Goal: Find specific page/section: Find specific page/section

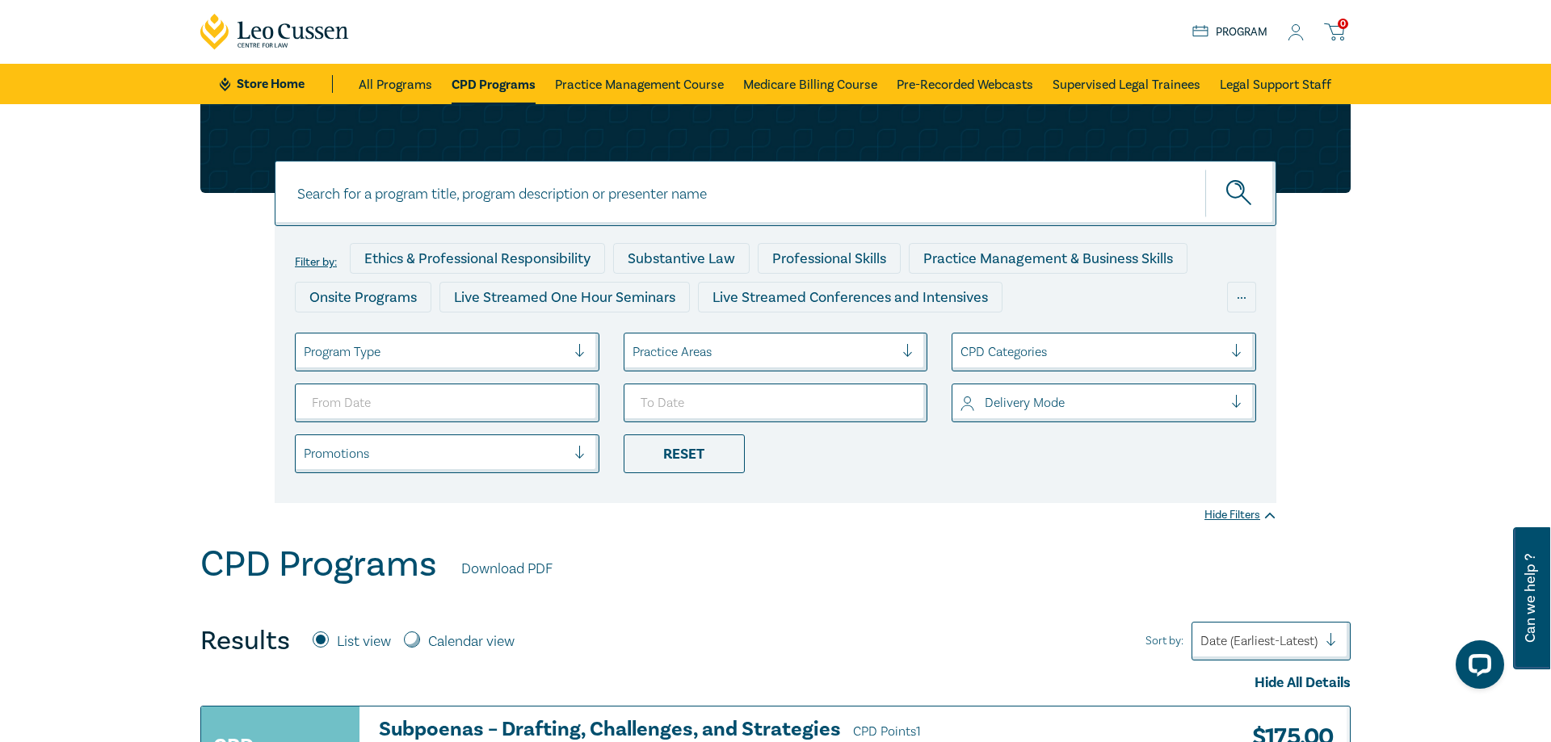
click at [912, 355] on div at bounding box center [914, 352] width 24 height 16
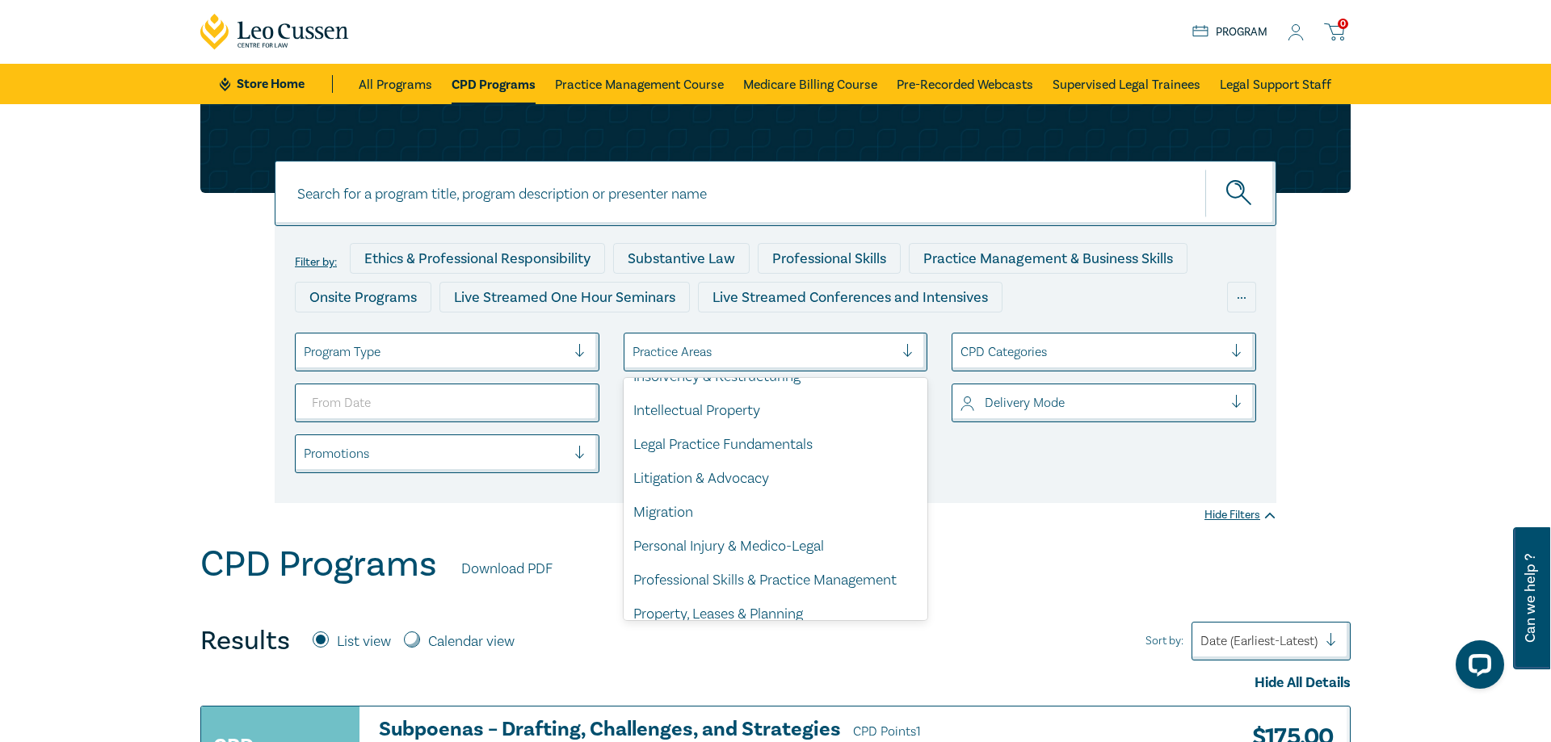
scroll to position [476, 0]
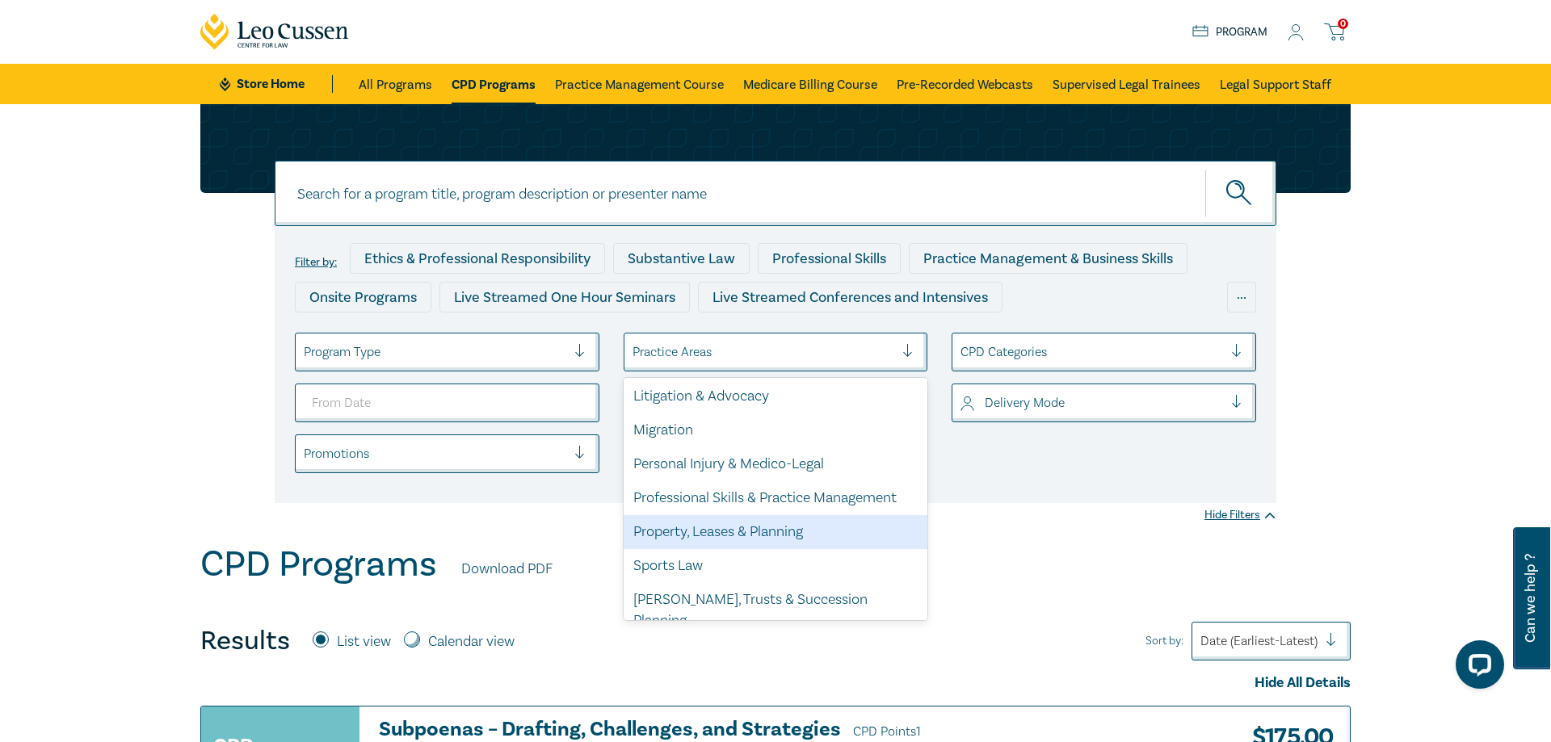
click at [780, 531] on div "Property, Leases & Planning" at bounding box center [776, 532] width 305 height 34
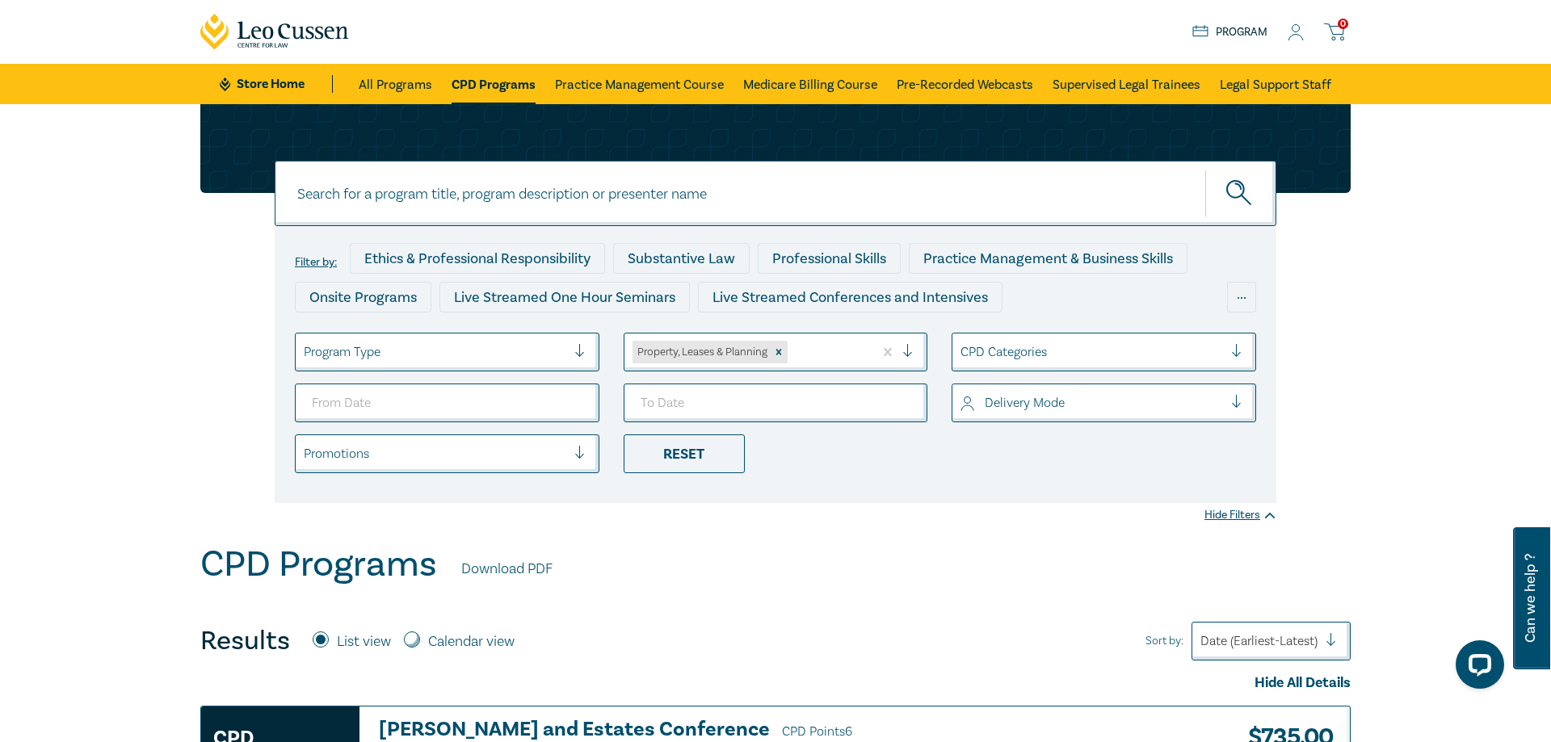
click at [1238, 352] on div at bounding box center [1243, 352] width 24 height 16
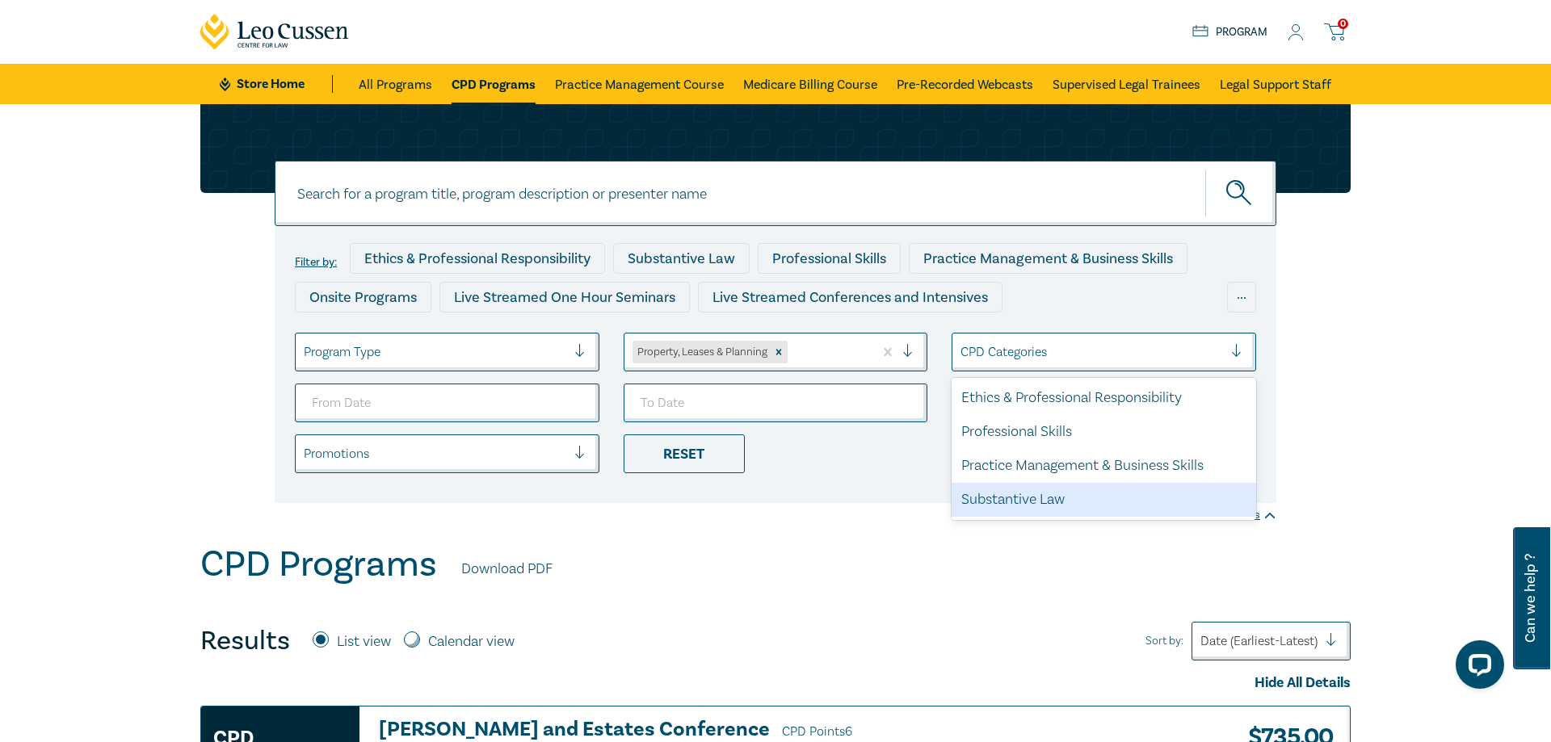
click at [1116, 493] on div "Substantive Law" at bounding box center [1104, 500] width 305 height 34
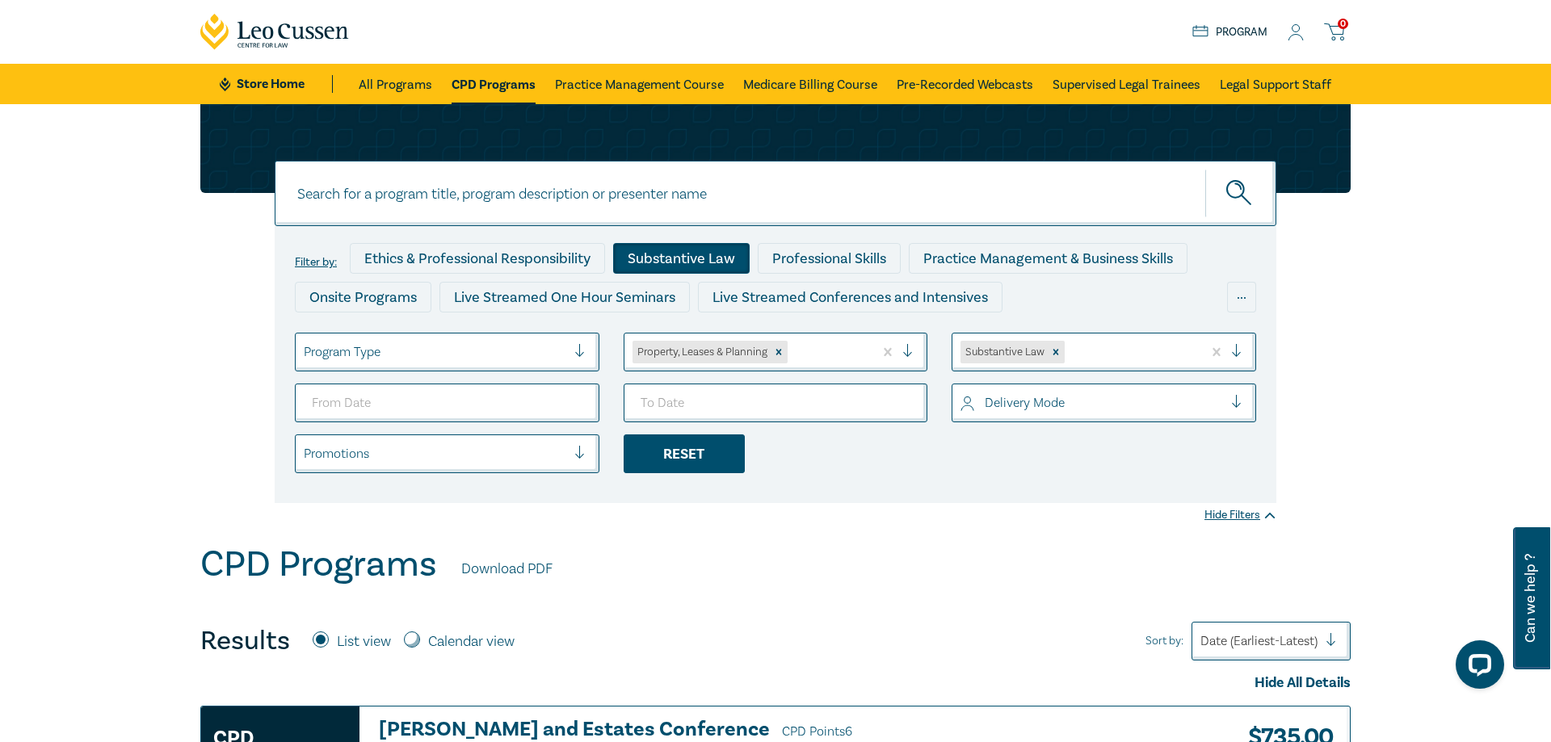
click at [728, 449] on div "Reset" at bounding box center [684, 454] width 121 height 39
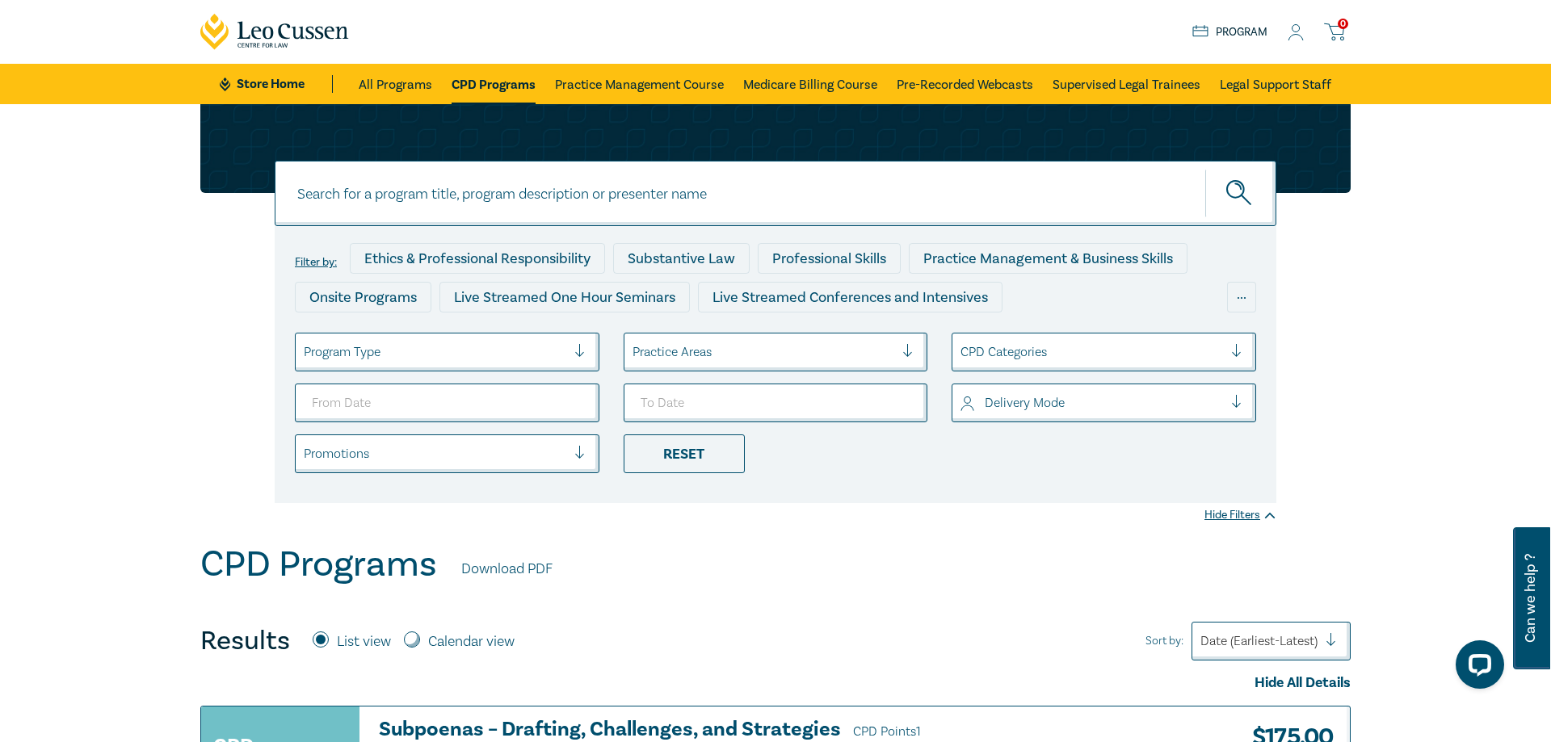
click at [836, 350] on div at bounding box center [764, 352] width 263 height 21
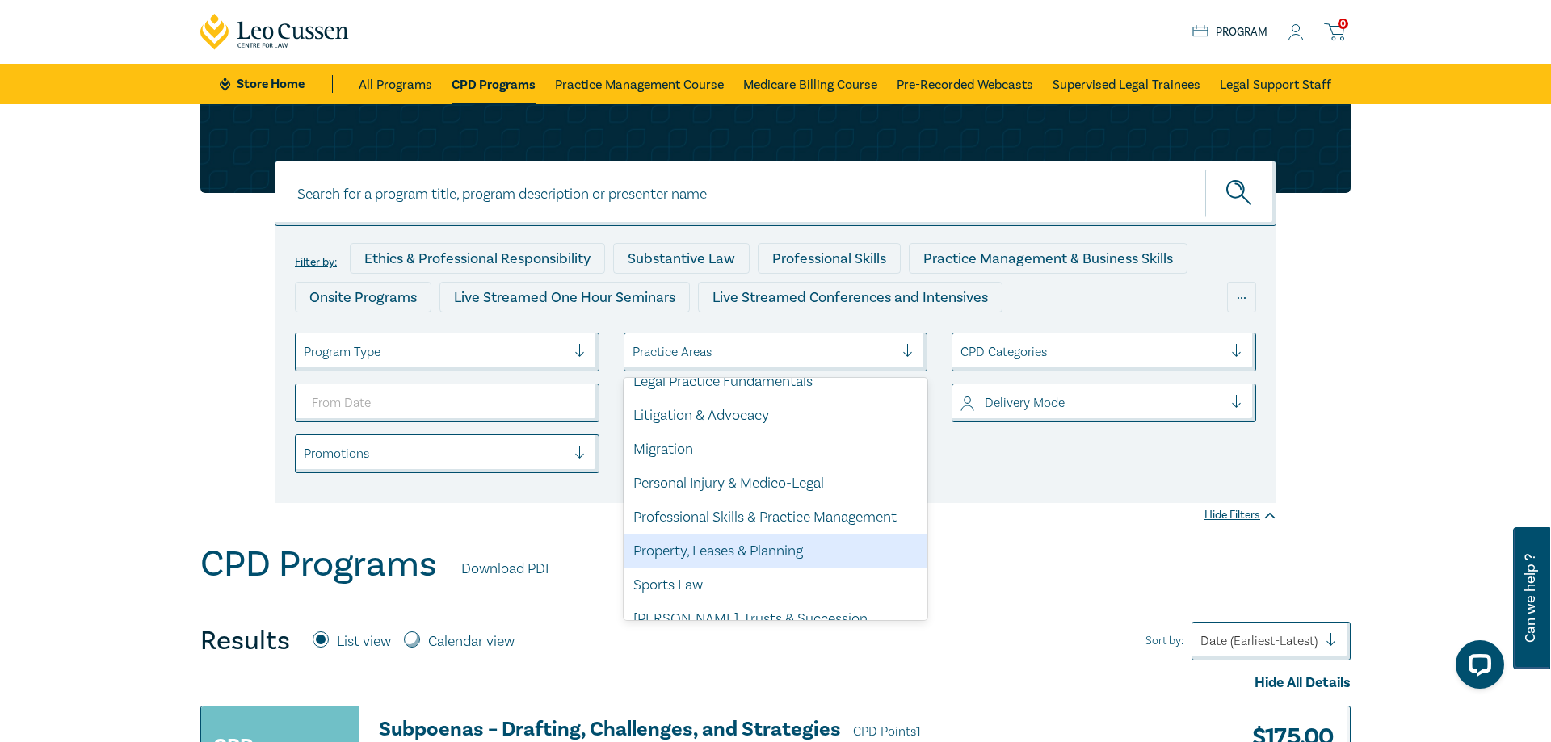
scroll to position [476, 0]
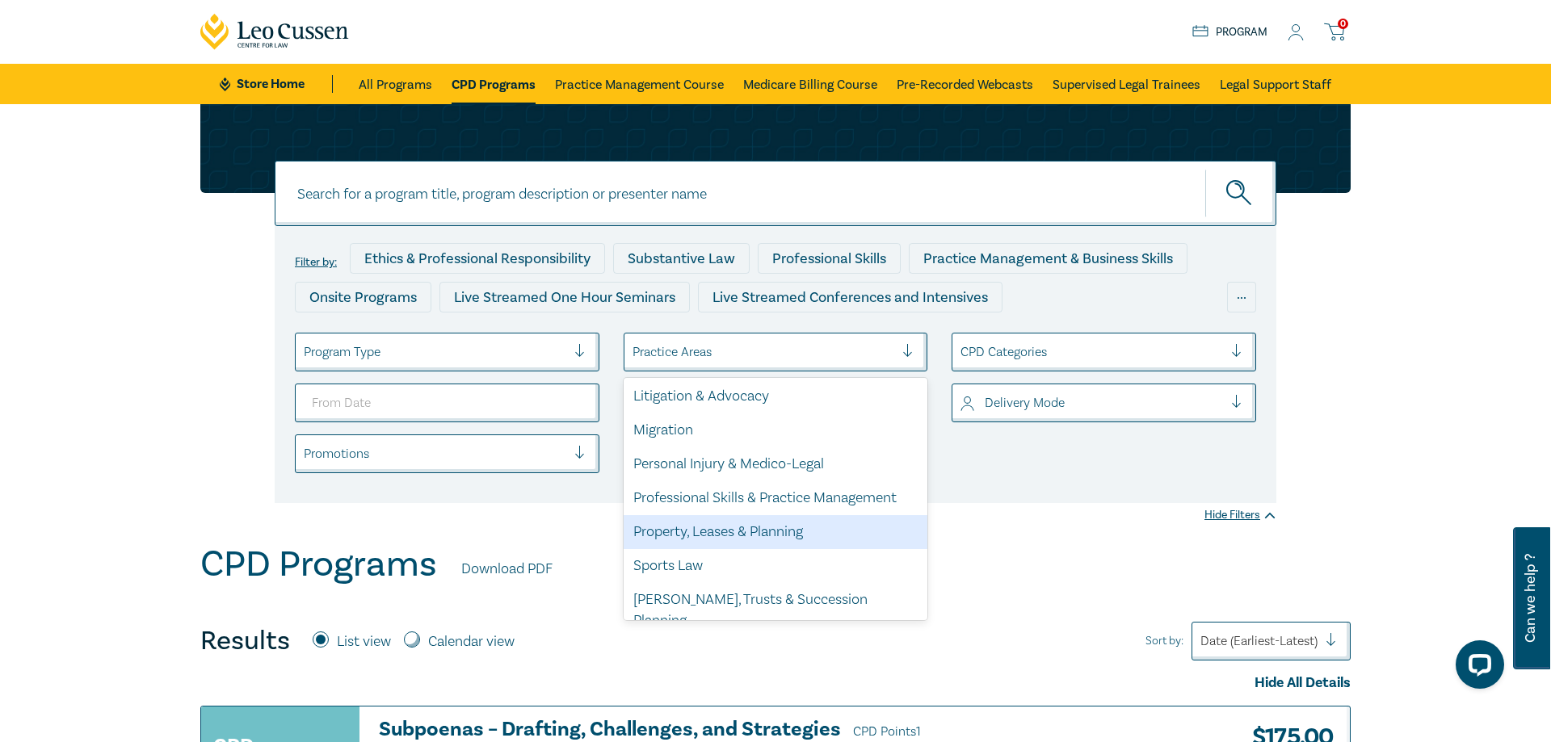
click at [739, 543] on div "Property, Leases & Planning" at bounding box center [776, 532] width 305 height 34
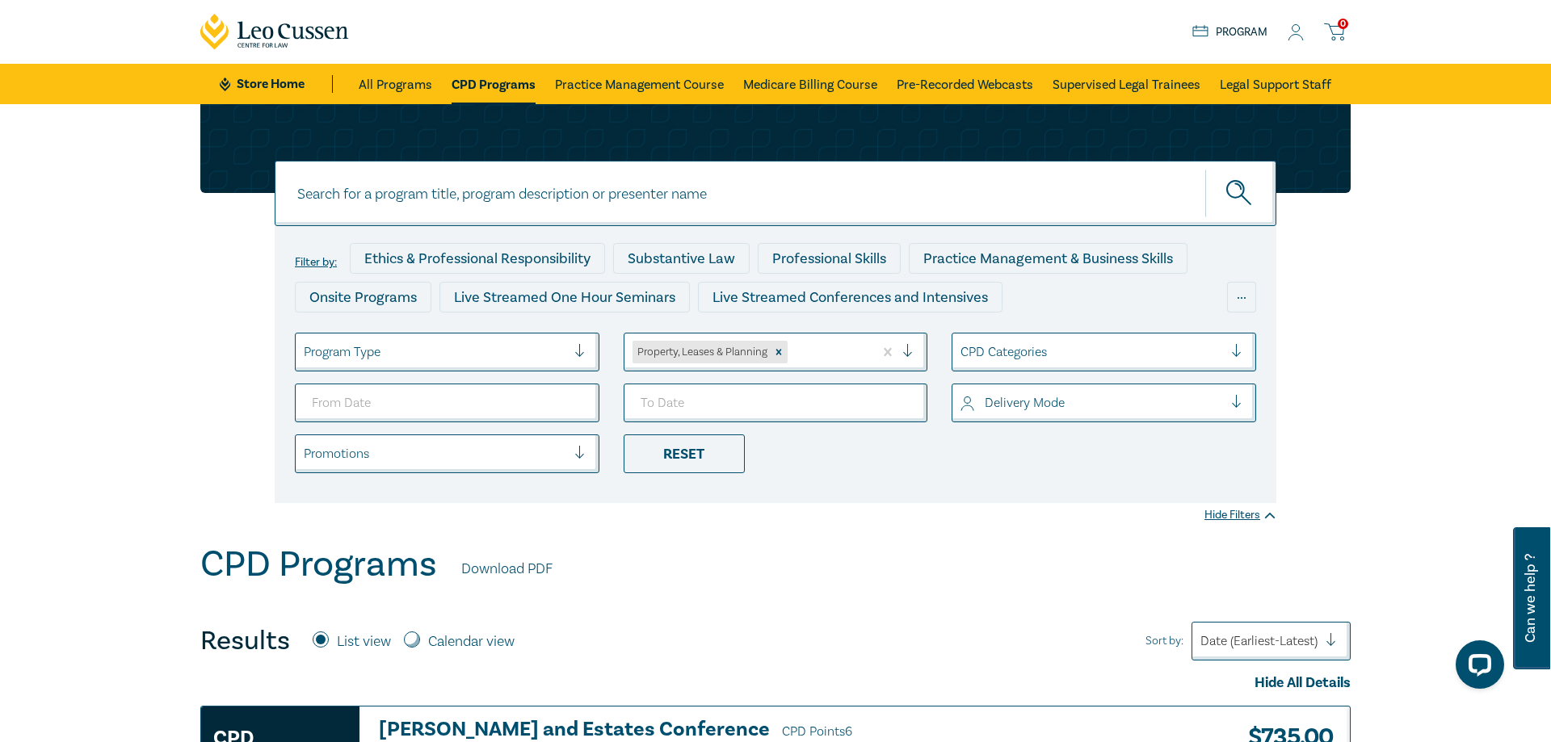
click at [582, 358] on div at bounding box center [586, 352] width 24 height 16
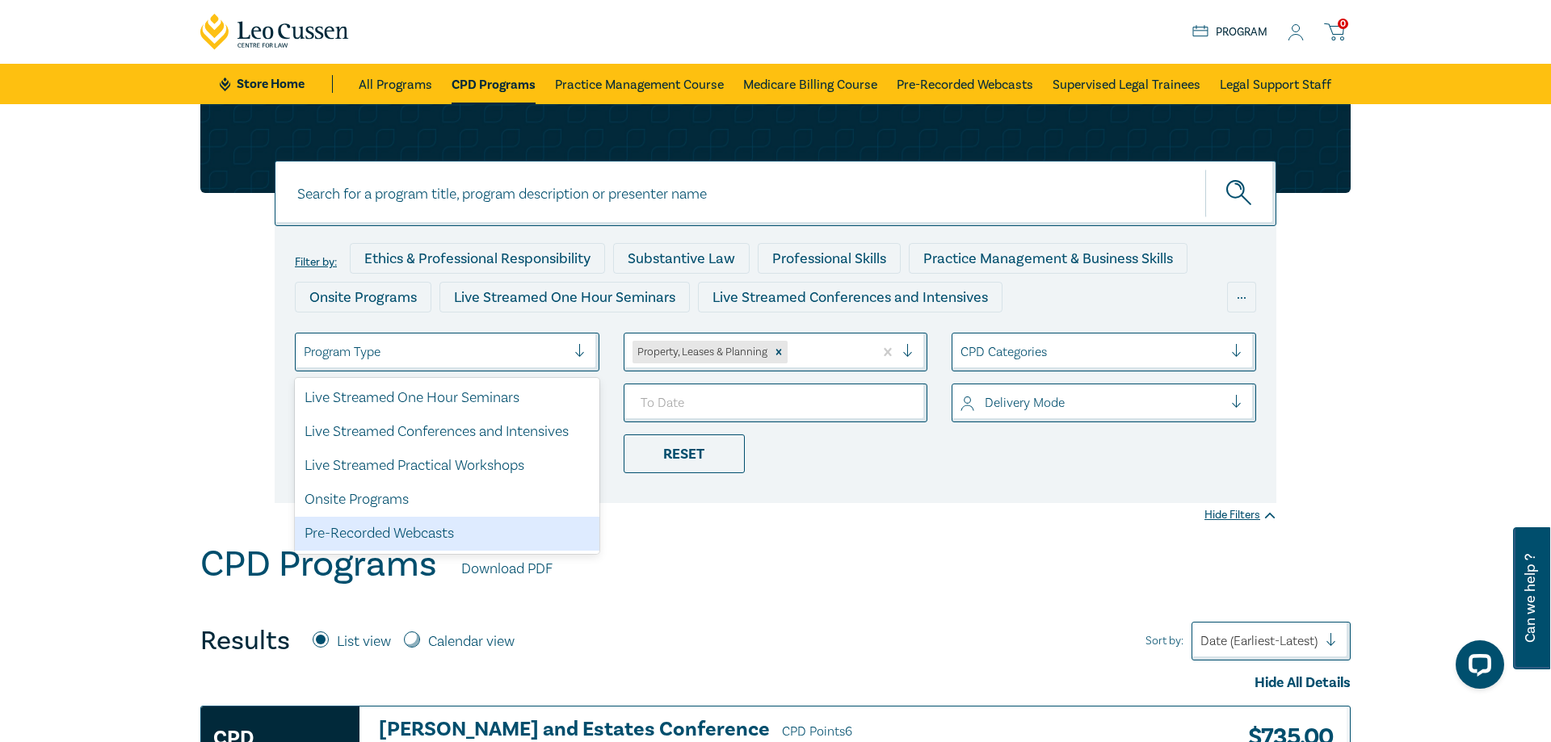
click at [404, 546] on div "Pre-Recorded Webcasts" at bounding box center [447, 534] width 305 height 34
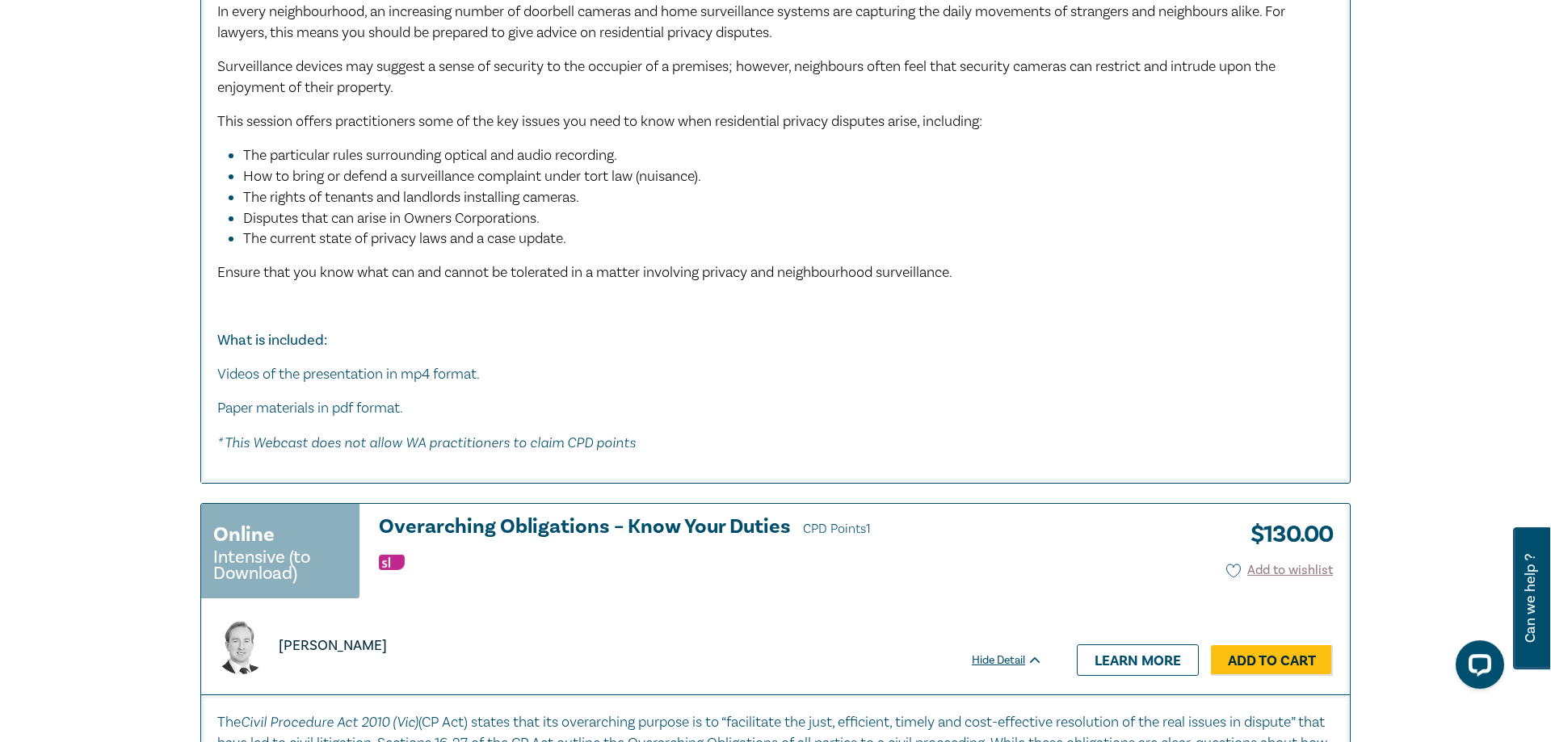
scroll to position [5686, 0]
